Goal: Transaction & Acquisition: Purchase product/service

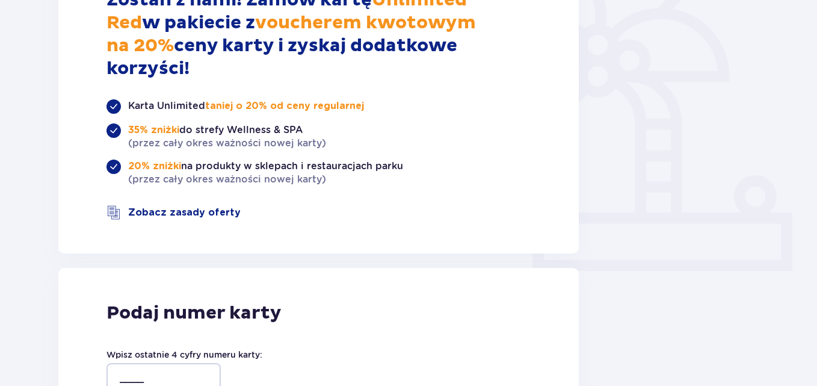
scroll to position [301, 0]
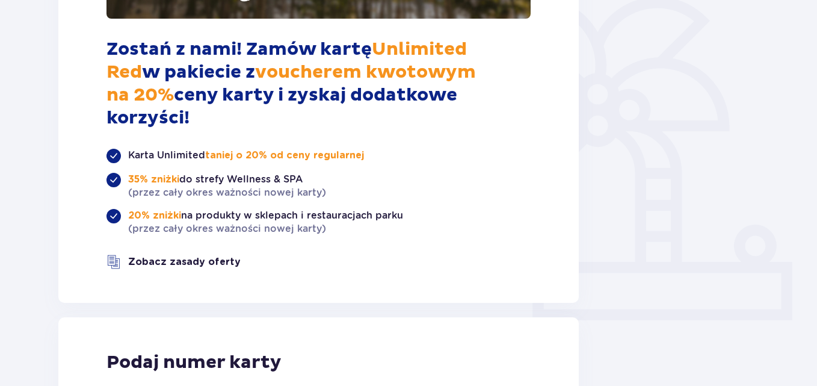
click at [183, 255] on link "Zobacz zasady oferty" at bounding box center [184, 261] width 112 height 13
click at [497, 209] on div "20% zniżki na produkty w sklepach i restauracjach parku (przez cały okres ważno…" at bounding box center [318, 222] width 424 height 26
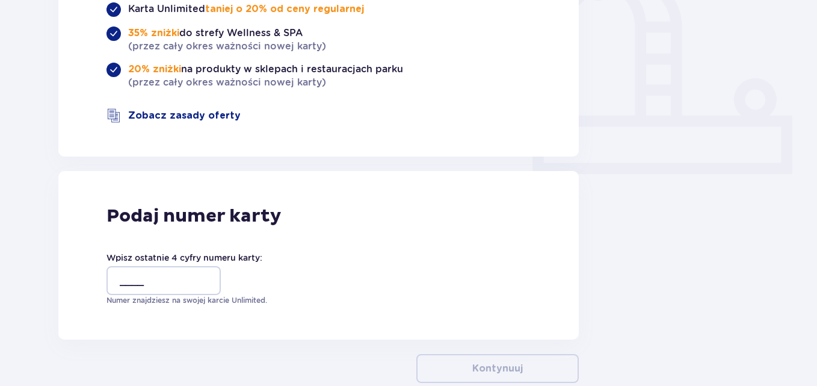
scroll to position [457, 0]
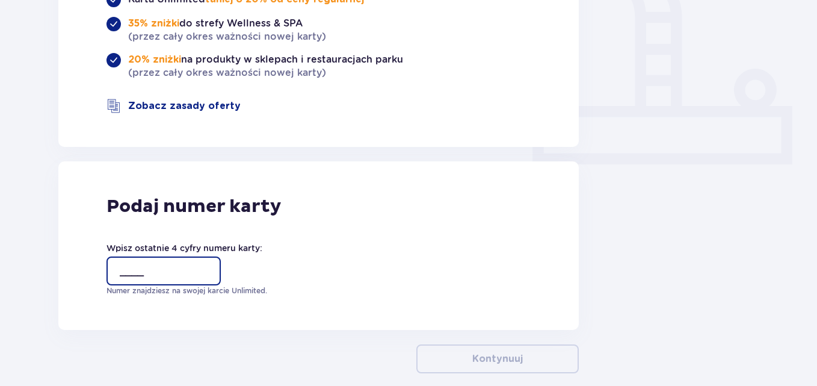
click at [140, 256] on input "____" at bounding box center [163, 270] width 114 height 29
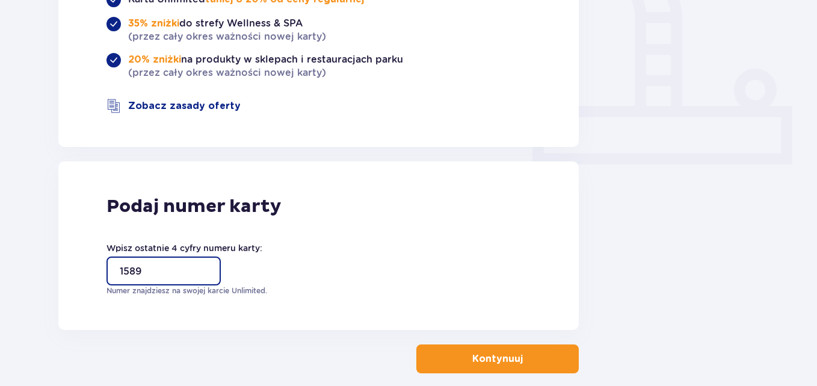
type input "1589"
click at [485, 344] on button "Kontynuuj" at bounding box center [497, 358] width 162 height 29
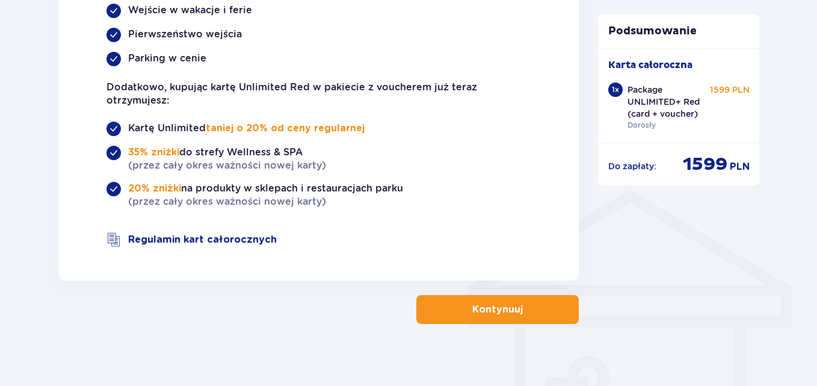
scroll to position [797, 0]
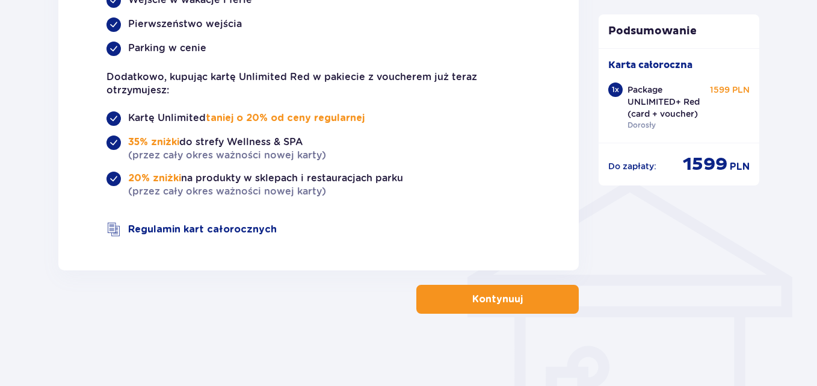
click at [503, 301] on p "Kontynuuj" at bounding box center [497, 298] width 51 height 13
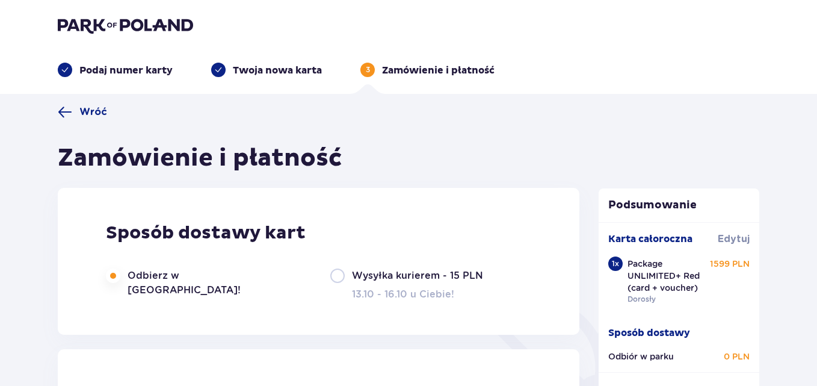
click at [526, 153] on div "Zamówienie i płatność" at bounding box center [318, 158] width 521 height 30
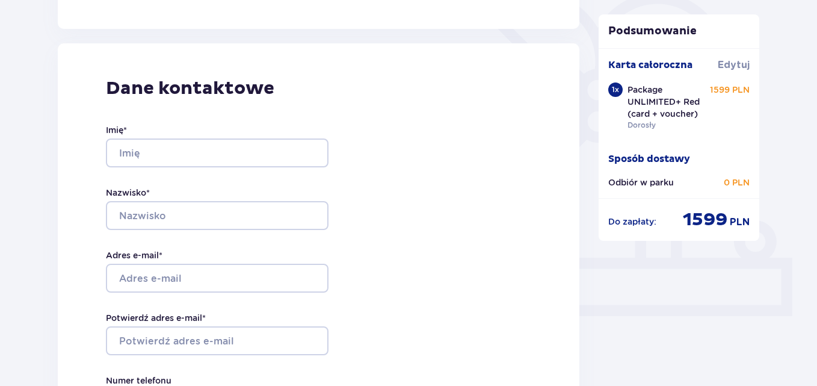
scroll to position [313, 0]
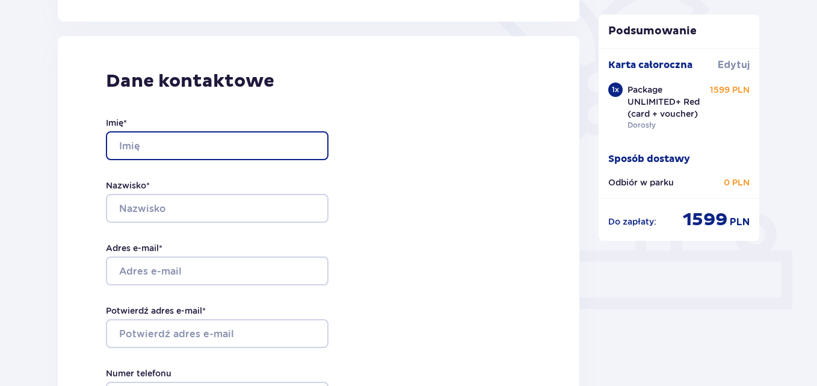
click at [200, 142] on input "Imię *" at bounding box center [217, 145] width 223 height 29
type input "Daniel"
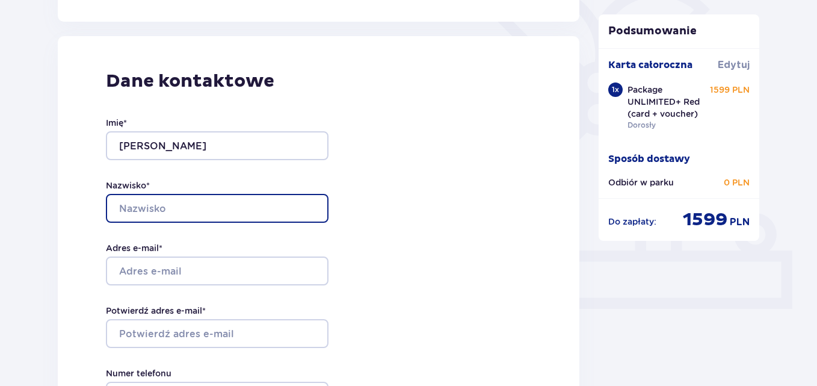
click at [197, 207] on input "Nazwisko *" at bounding box center [217, 208] width 223 height 29
type input "Jaczyński"
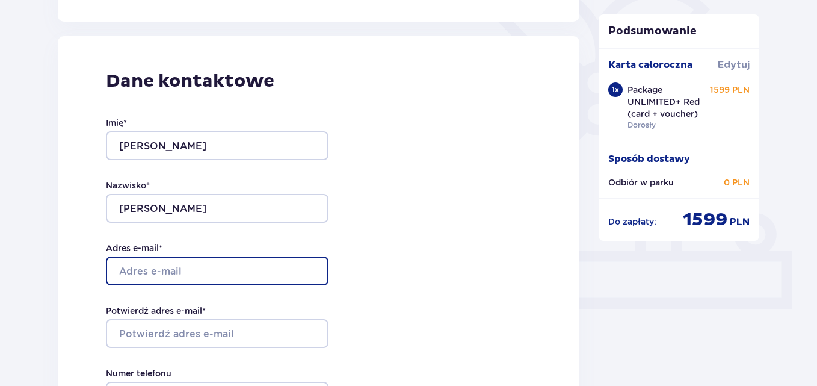
click at [198, 271] on input "Adres e-mail *" at bounding box center [217, 270] width 223 height 29
type input "[EMAIL_ADDRESS][DOMAIN_NAME]"
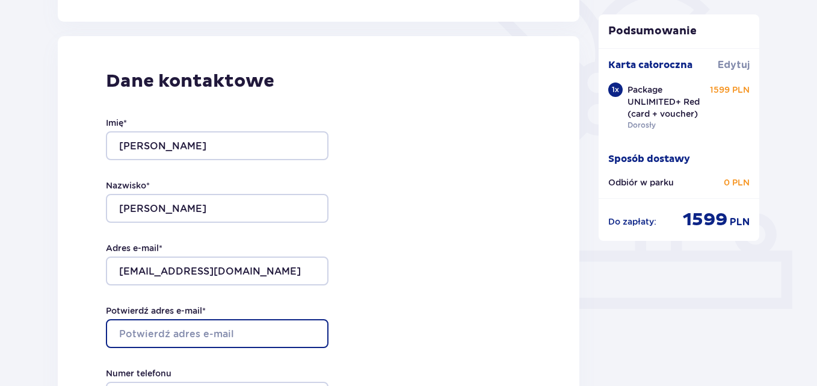
click at [244, 336] on input "Potwierdź adres e-mail *" at bounding box center [217, 333] width 223 height 29
type input "[EMAIL_ADDRESS][DOMAIN_NAME]"
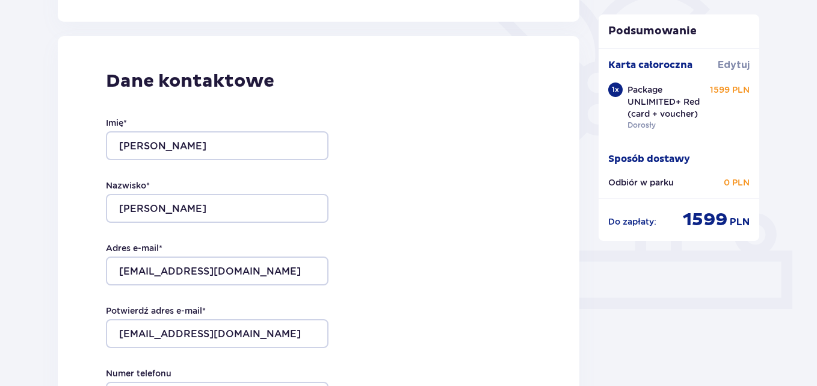
click at [378, 307] on div "Dane kontaktowe Imię * Daniel Nazwisko * Jaczyński Adres e-mail * wygrana124@wp…" at bounding box center [318, 291] width 521 height 510
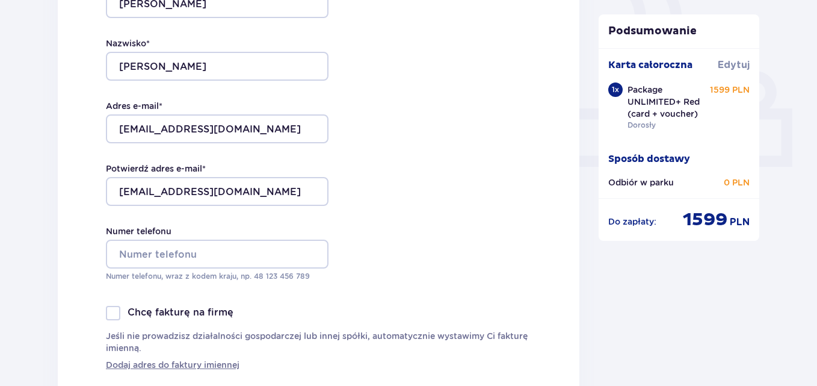
scroll to position [481, 0]
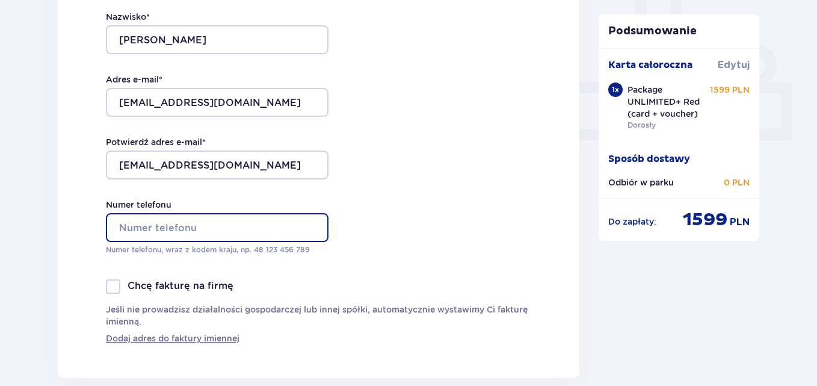
click at [274, 233] on input "Numer telefonu" at bounding box center [217, 227] width 223 height 29
type input "663628977"
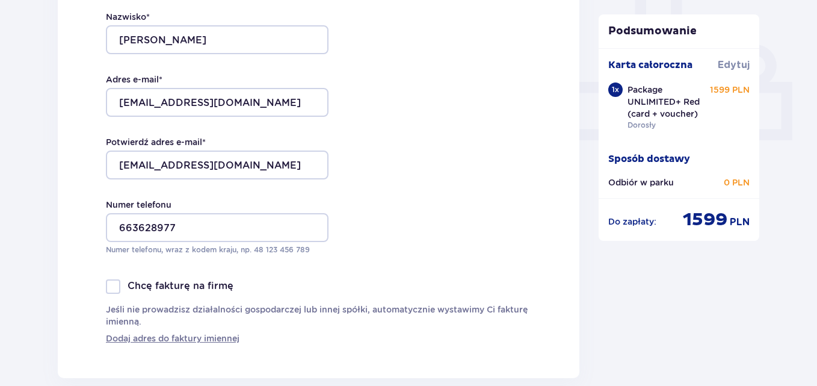
click at [370, 237] on div "Dane kontaktowe Imię * Daniel Nazwisko * Jaczyński Adres e-mail * wygrana124@wp…" at bounding box center [318, 123] width 521 height 510
click at [420, 281] on div "Chcę fakturę na firmę" at bounding box center [318, 286] width 425 height 14
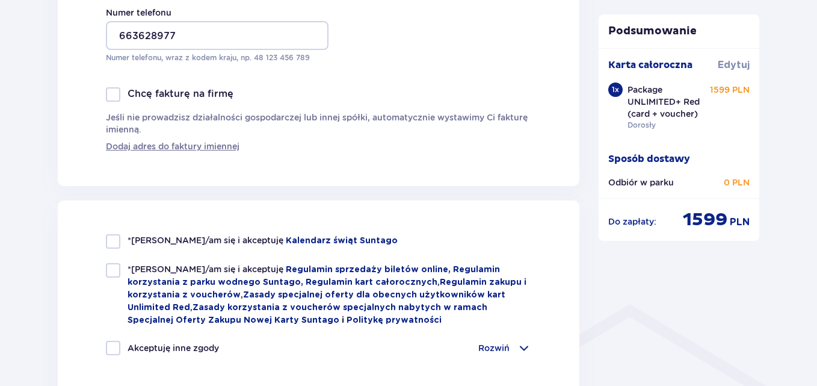
scroll to position [674, 0]
click at [113, 240] on div at bounding box center [113, 240] width 14 height 14
checkbox input "true"
click at [118, 270] on div at bounding box center [113, 269] width 14 height 14
checkbox input "true"
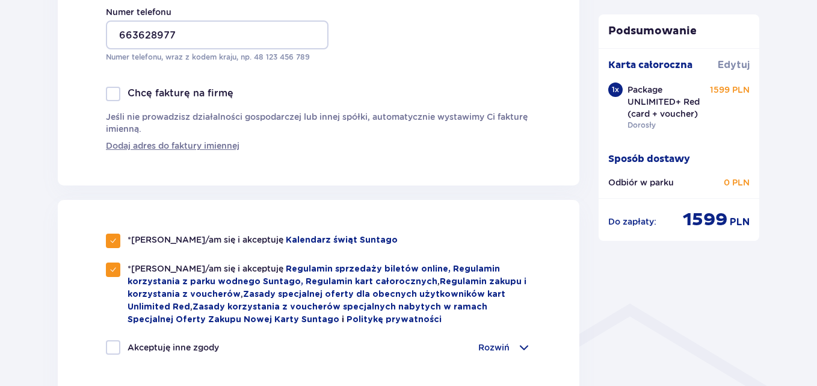
click at [115, 344] on div at bounding box center [113, 347] width 14 height 14
checkbox input "true"
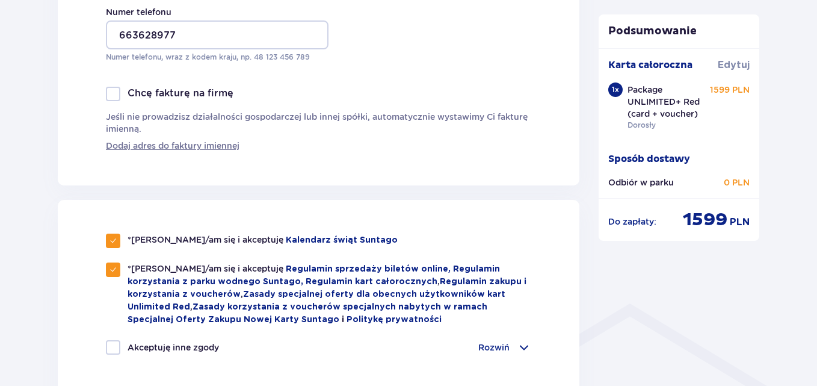
checkbox input "true"
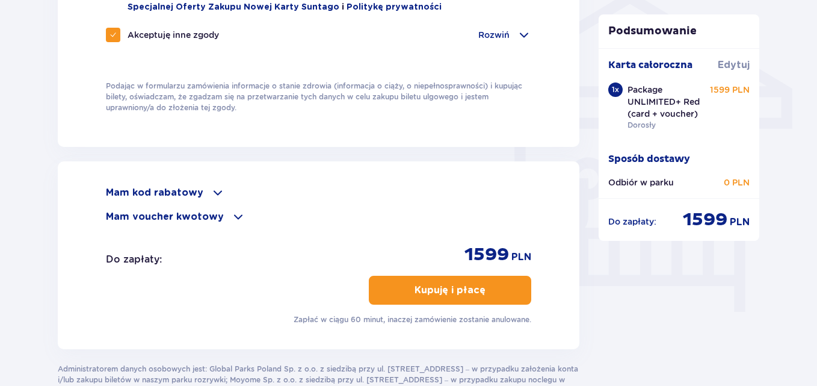
scroll to position [986, 0]
click at [451, 294] on button "Kupuję i płacę" at bounding box center [450, 289] width 162 height 29
